Goal: Information Seeking & Learning: Learn about a topic

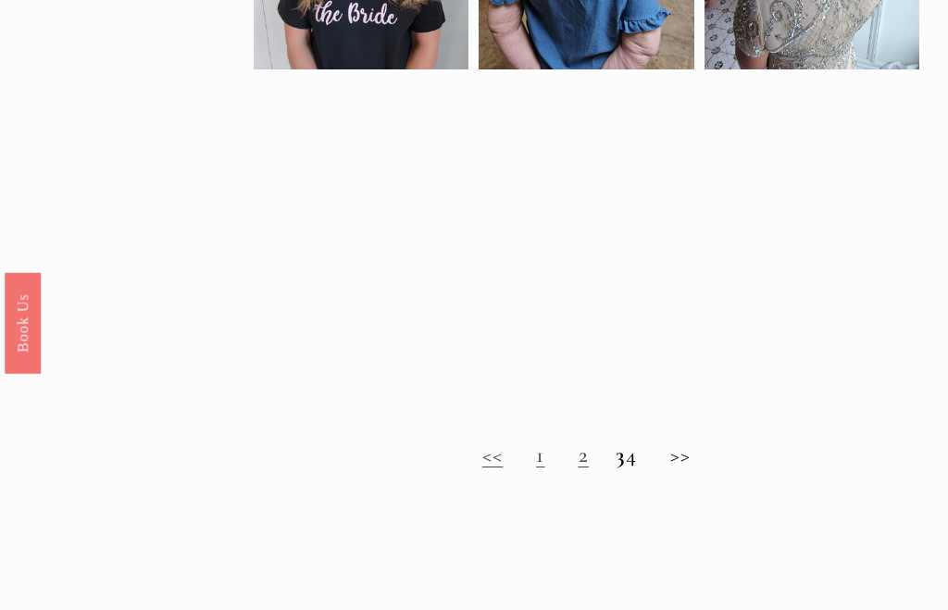
scroll to position [1088, 0]
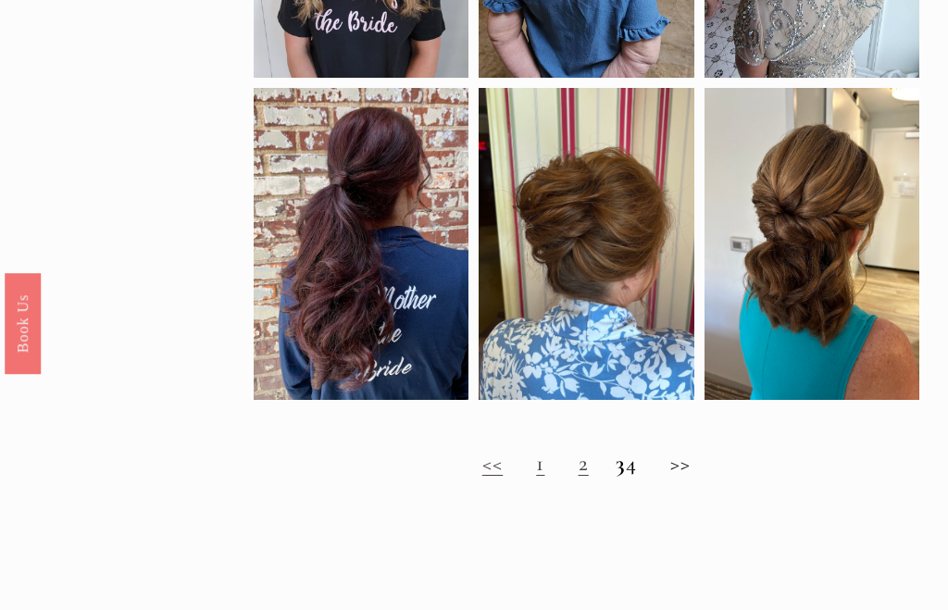
click at [612, 467] on h2 "<< 1 2 3 4 >>" at bounding box center [586, 464] width 665 height 26
click at [578, 470] on link "2" at bounding box center [583, 463] width 10 height 27
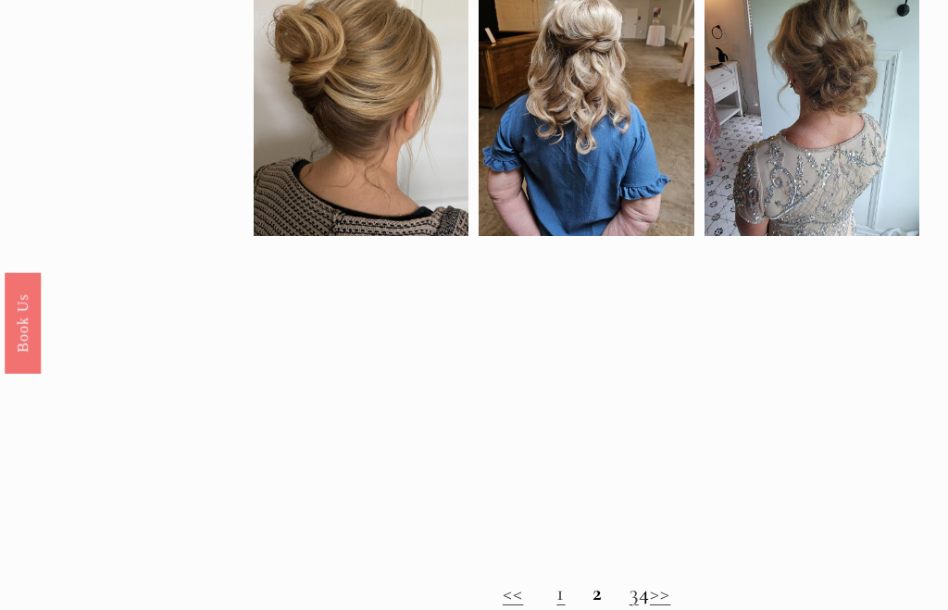
scroll to position [988, 0]
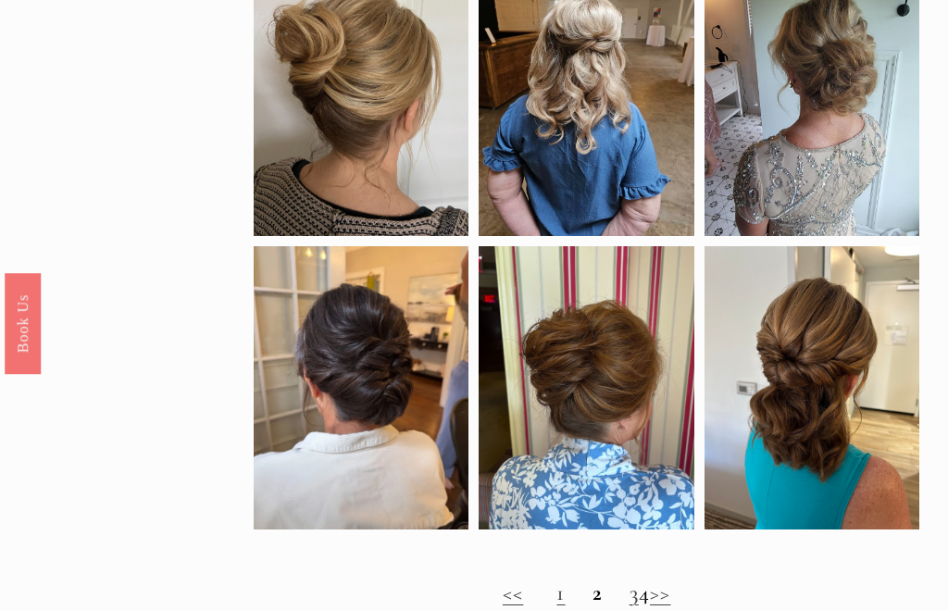
click at [640, 597] on h2 "<< 1 2 3 4 >>" at bounding box center [586, 593] width 665 height 26
click at [640, 606] on h2 "<< 1 2 3 4 >>" at bounding box center [586, 593] width 665 height 26
click at [640, 601] on h2 "<< 1 2 3 4 >>" at bounding box center [586, 593] width 665 height 26
click at [670, 600] on link ">>" at bounding box center [660, 592] width 20 height 27
